Goal: Task Accomplishment & Management: Use online tool/utility

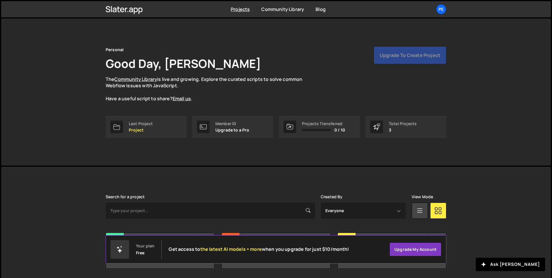
scroll to position [19, 0]
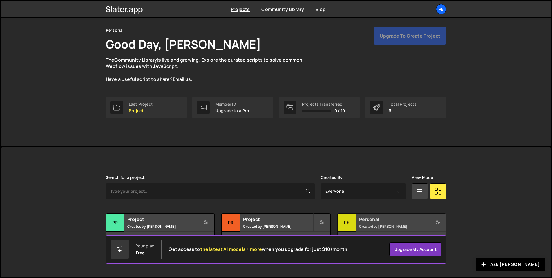
click at [349, 221] on div "Pe" at bounding box center [347, 222] width 18 height 18
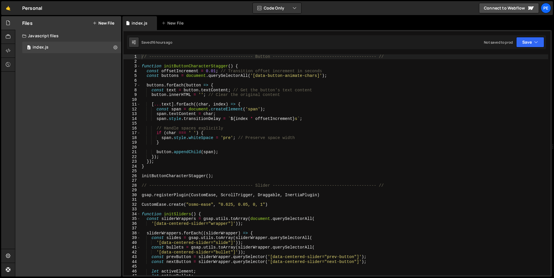
click at [108, 21] on button "New File" at bounding box center [104, 23] width 22 height 5
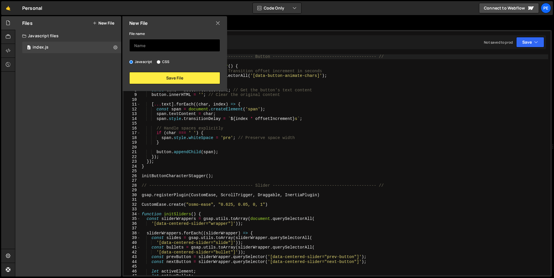
click at [143, 46] on input "text" at bounding box center [174, 45] width 91 height 13
type input "test"
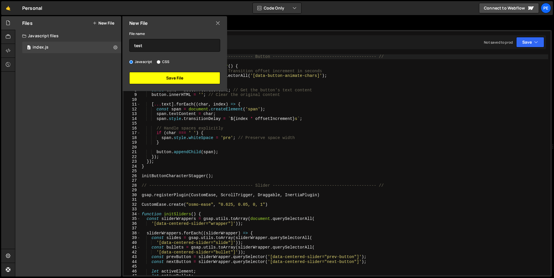
click at [169, 79] on button "Save File" at bounding box center [174, 78] width 91 height 12
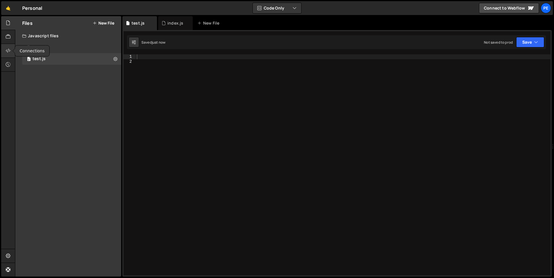
click at [8, 51] on icon at bounding box center [8, 50] width 5 height 6
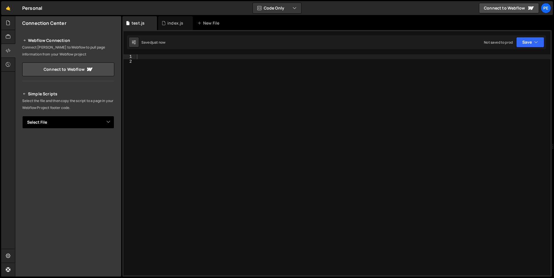
click at [104, 122] on select "Select File index.js test.js" at bounding box center [68, 122] width 92 height 13
select select "47895"
click at [22, 116] on select "Select File index.js test.js" at bounding box center [68, 122] width 92 height 13
click at [109, 141] on button "Button group with nested dropdown" at bounding box center [110, 142] width 8 height 12
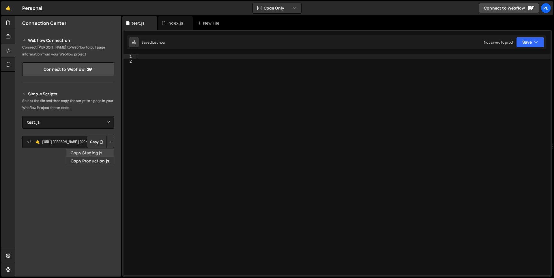
click at [96, 152] on link "Copy Staging js" at bounding box center [90, 153] width 48 height 8
click at [92, 143] on button "Copy" at bounding box center [97, 142] width 20 height 12
click at [186, 59] on div at bounding box center [343, 169] width 415 height 230
paste textarea "})"
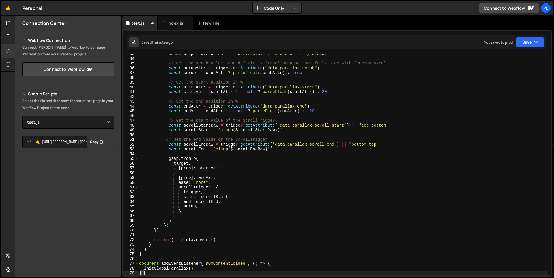
scroll to position [268, 0]
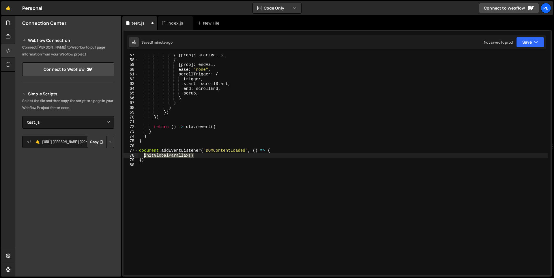
drag, startPoint x: 186, startPoint y: 156, endPoint x: 144, endPoint y: 157, distance: 41.6
click at [144, 157] on div "{ [ prop ] : startVal } , { [ prop ] : endVal , ease : "none" , scrollTrigger :…" at bounding box center [343, 168] width 411 height 230
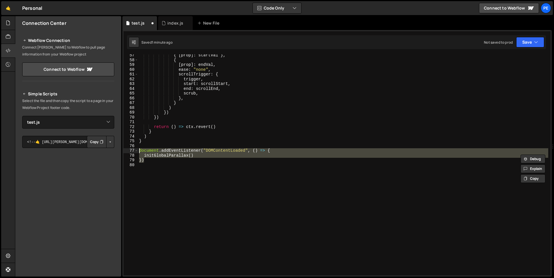
drag, startPoint x: 148, startPoint y: 161, endPoint x: 130, endPoint y: 149, distance: 22.3
click at [130, 149] on div "initGlobalParallax() 57 58 59 60 61 62 63 64 65 66 67 68 69 70 71 72 73 74 75 7…" at bounding box center [337, 164] width 427 height 221
paste textarea
type textarea "initGlobalParallax()"
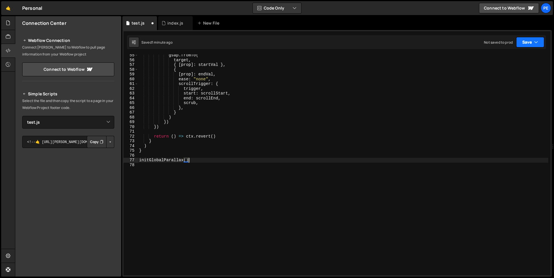
click at [539, 42] on button "Save" at bounding box center [531, 42] width 28 height 10
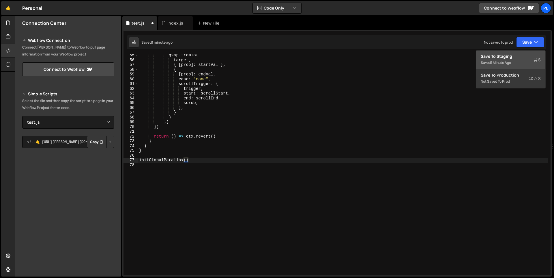
click at [508, 62] on div "1 minute ago" at bounding box center [501, 62] width 20 height 5
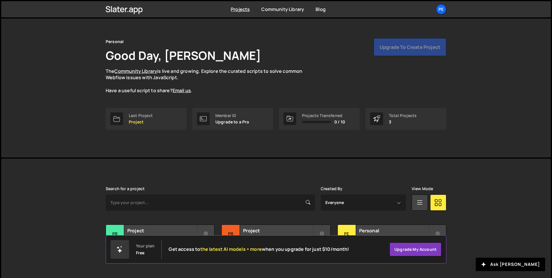
scroll to position [19, 0]
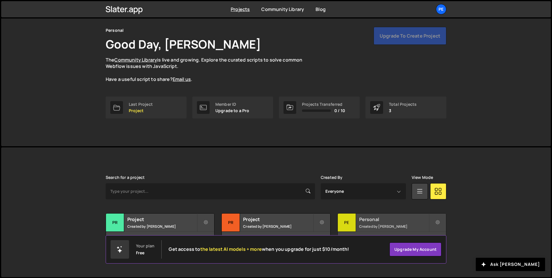
click at [347, 224] on div "Pe" at bounding box center [347, 222] width 18 height 18
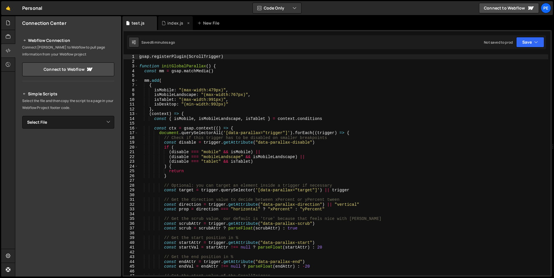
click at [176, 23] on div "index.js" at bounding box center [175, 23] width 16 height 6
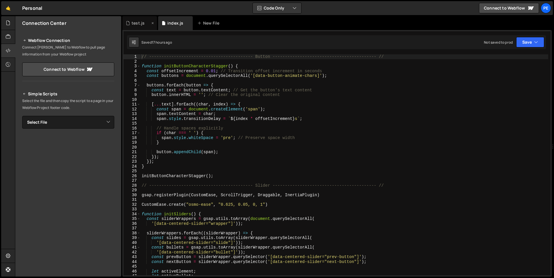
click at [152, 24] on icon at bounding box center [153, 23] width 4 height 6
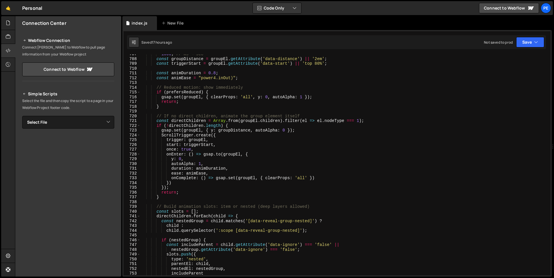
scroll to position [3246, 0]
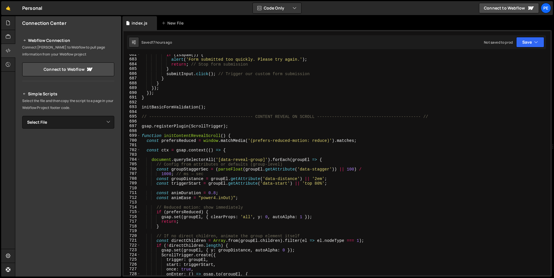
type textarea "// ------------------------------------------ CONTENT REVEAL ON SCROLL --------…"
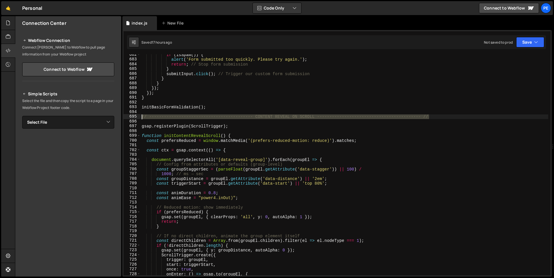
drag, startPoint x: 435, startPoint y: 116, endPoint x: 143, endPoint y: 116, distance: 291.9
click at [143, 116] on div "if ( isSpam ( )) { alert ( 'Form submitted too quickly. Please try again.' ) ; …" at bounding box center [345, 167] width 408 height 230
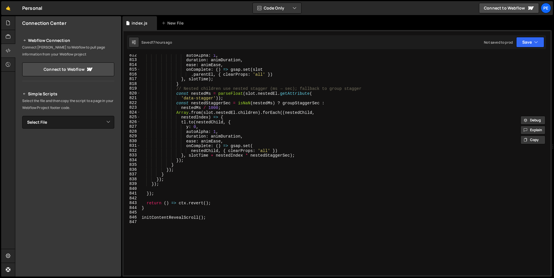
scroll to position [3865, 0]
click at [157, 223] on div "autoAlpha : 1 , duration : animDuration , ease : animEase , onComplete : ( ) =>…" at bounding box center [345, 168] width 408 height 230
paste textarea "// ------------------------------------------ CONTENT REVEAL ON SCROLL --------…"
drag, startPoint x: 314, startPoint y: 231, endPoint x: 257, endPoint y: 230, distance: 57.7
click at [257, 230] on div "autoAlpha : 1 , duration : animDuration , ease : animEase , onComplete : ( ) =>…" at bounding box center [345, 168] width 408 height 230
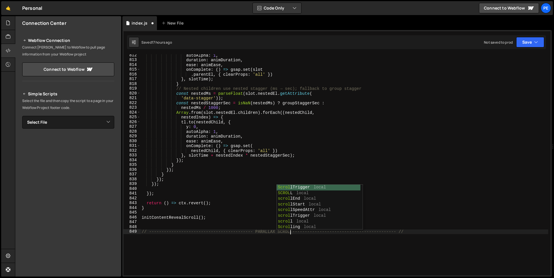
type textarea "// ------------------------------------------ PARALLAX SCROLL -----------------…"
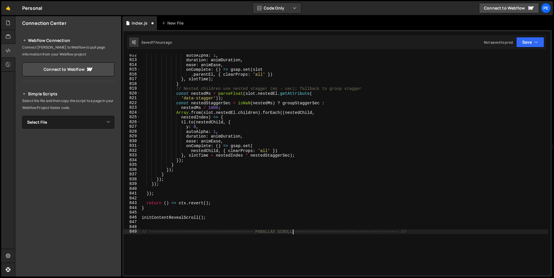
scroll to position [3894, 0]
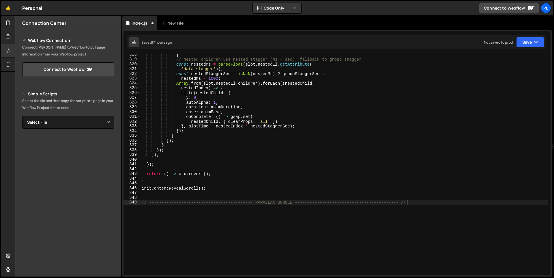
click at [411, 202] on div "} // Nested children use nested stagger (ms → sec); fallback to group stagger c…" at bounding box center [345, 167] width 408 height 230
paste textarea "})"
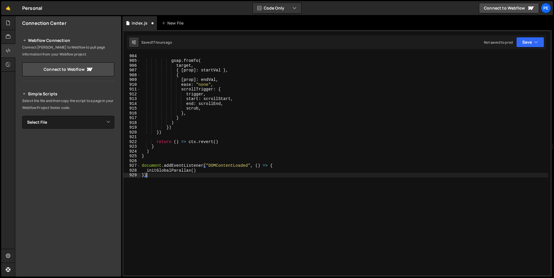
scroll to position [4302, 0]
click at [163, 177] on div "gsap . fromTo ( target , { [ prop ] : startVal } , { [ prop ] : endVal , ease :…" at bounding box center [345, 168] width 408 height 230
drag, startPoint x: 199, startPoint y: 170, endPoint x: 146, endPoint y: 169, distance: 52.6
click at [146, 169] on div "gsap . fromTo ( target , { [ prop ] : startVal } , { [ prop ] : endVal , ease :…" at bounding box center [345, 168] width 408 height 230
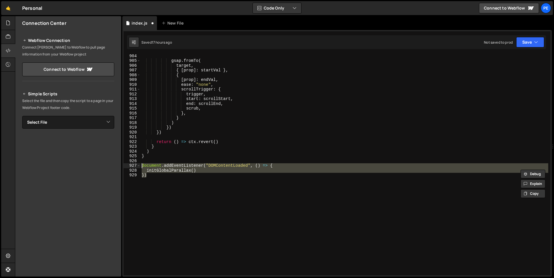
drag, startPoint x: 152, startPoint y: 176, endPoint x: 136, endPoint y: 166, distance: 18.8
click at [136, 166] on div "initGlobalParallax() 904 905 906 907 908 909 910 911 912 913 914 915 916 917 91…" at bounding box center [337, 164] width 427 height 221
paste textarea
type textarea "initGlobalParallax()"
